Goal: Find specific page/section: Find specific page/section

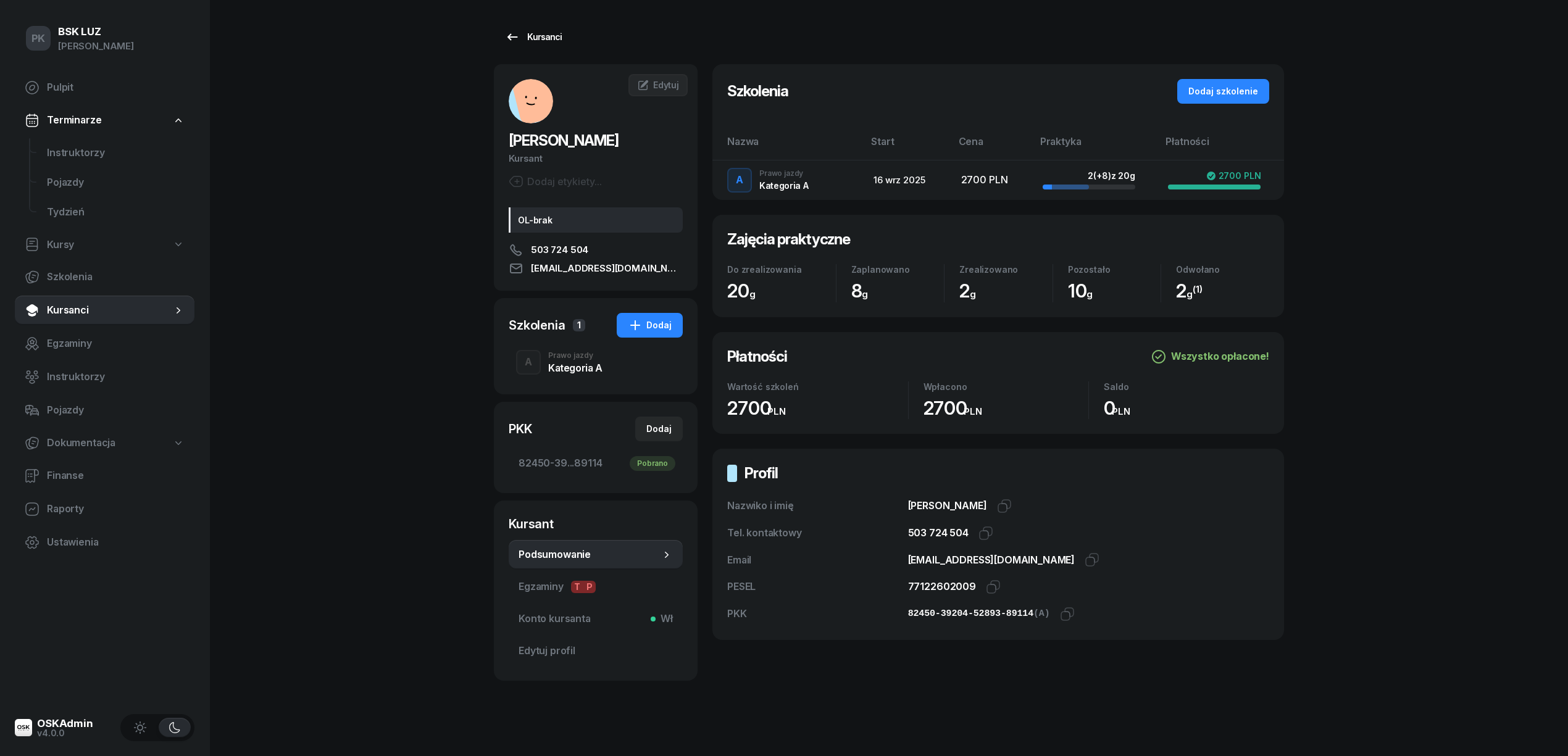
click at [510, 35] on icon at bounding box center [512, 37] width 15 height 15
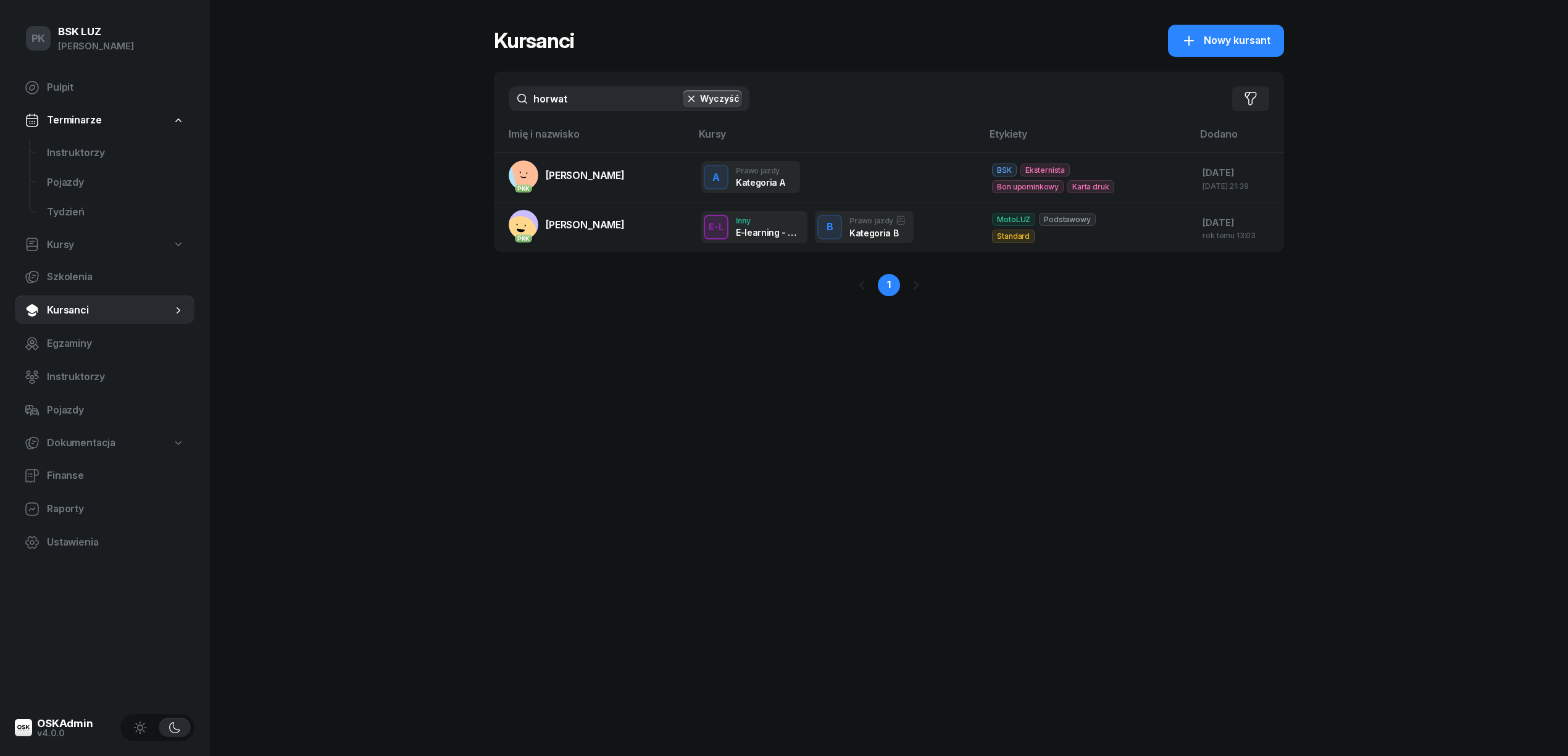
drag, startPoint x: 593, startPoint y: 95, endPoint x: 482, endPoint y: 84, distance: 111.5
click at [482, 84] on div "PK BSK [PERSON_NAME] Pulpit Terminarze Instruktorzy Pojazdy Tydzień Kursy Szkol…" at bounding box center [784, 378] width 1568 height 756
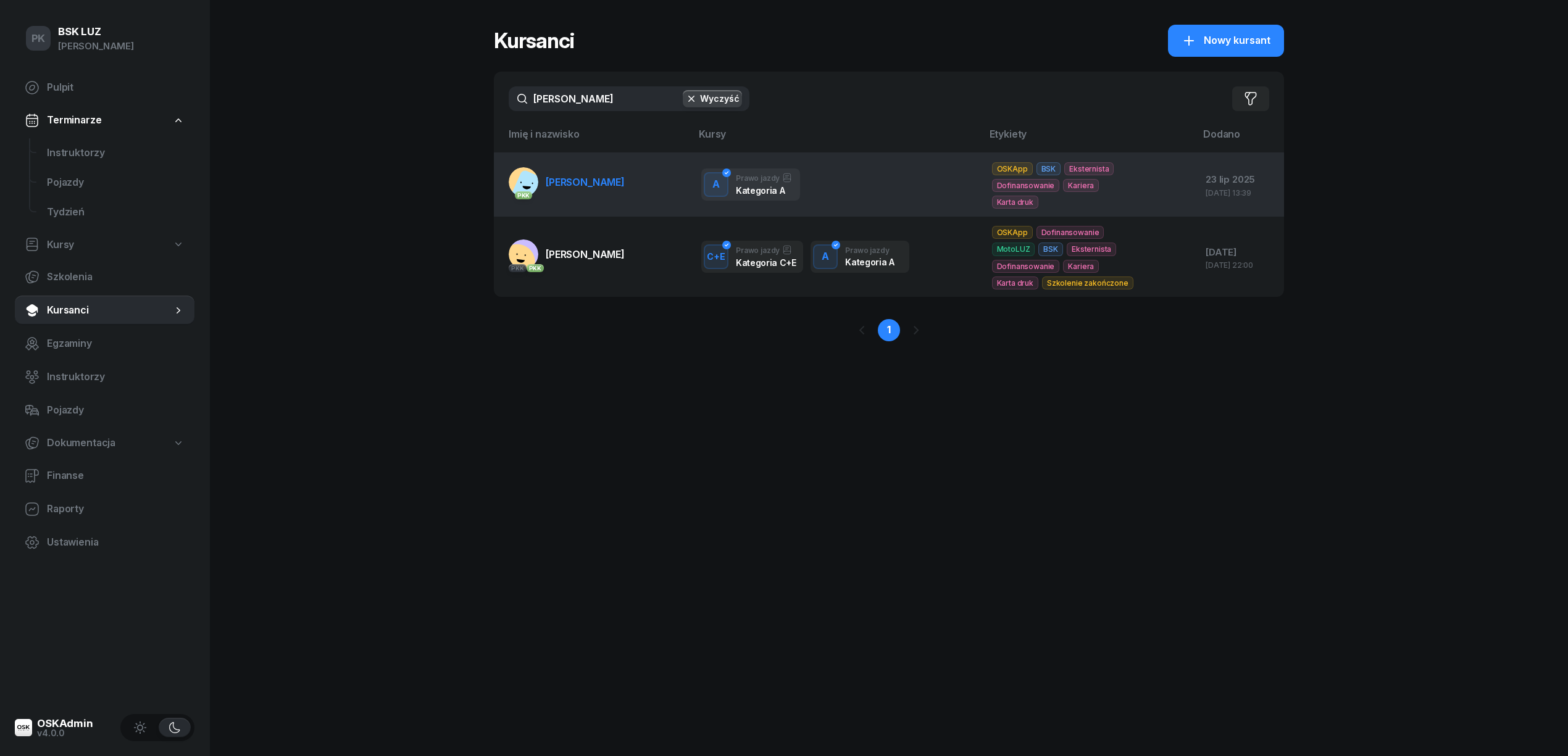
type input "[PERSON_NAME]"
click at [583, 181] on span "[PERSON_NAME]" at bounding box center [585, 182] width 79 height 12
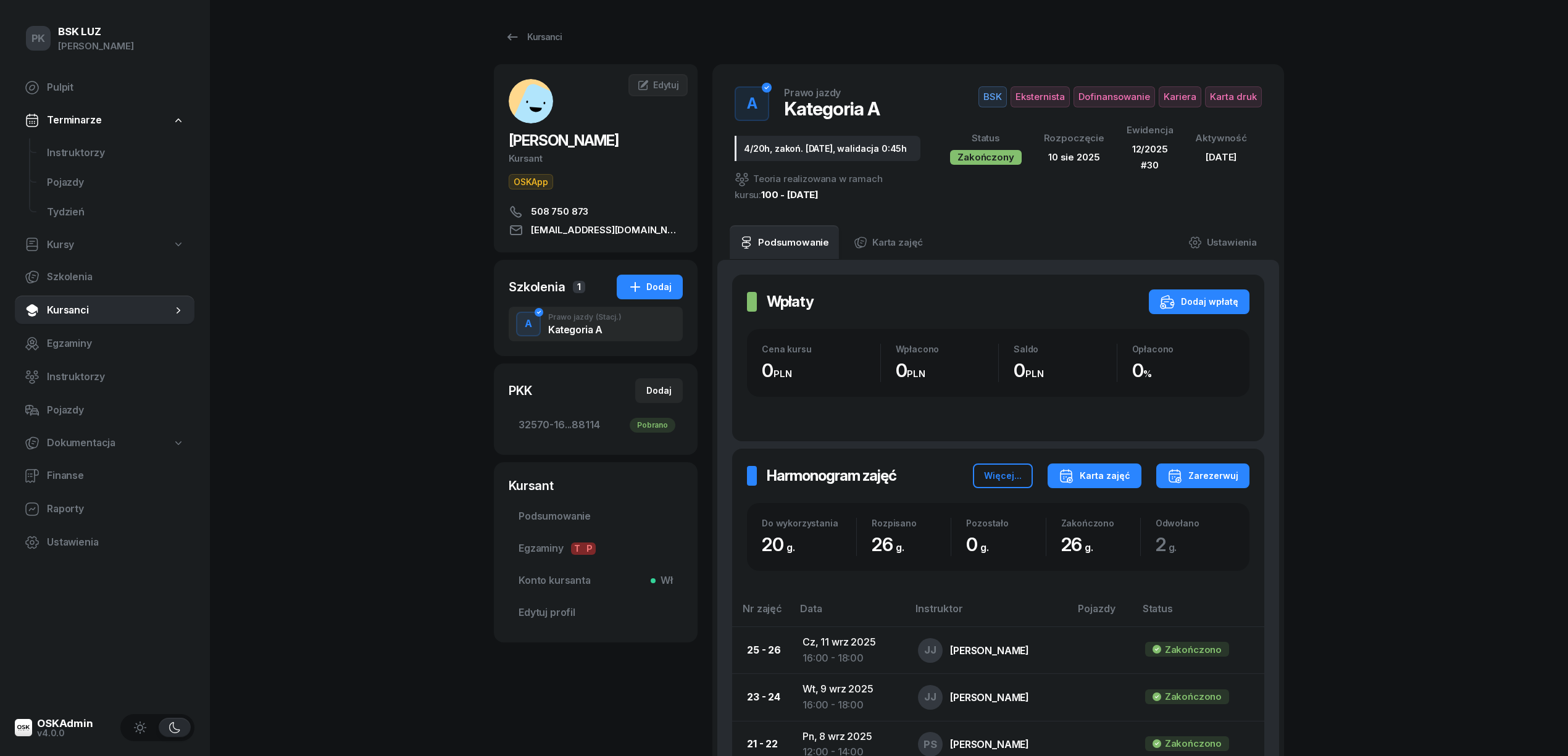
click at [1112, 466] on button "Karta zajęć" at bounding box center [1094, 476] width 94 height 25
